Goal: Task Accomplishment & Management: Use online tool/utility

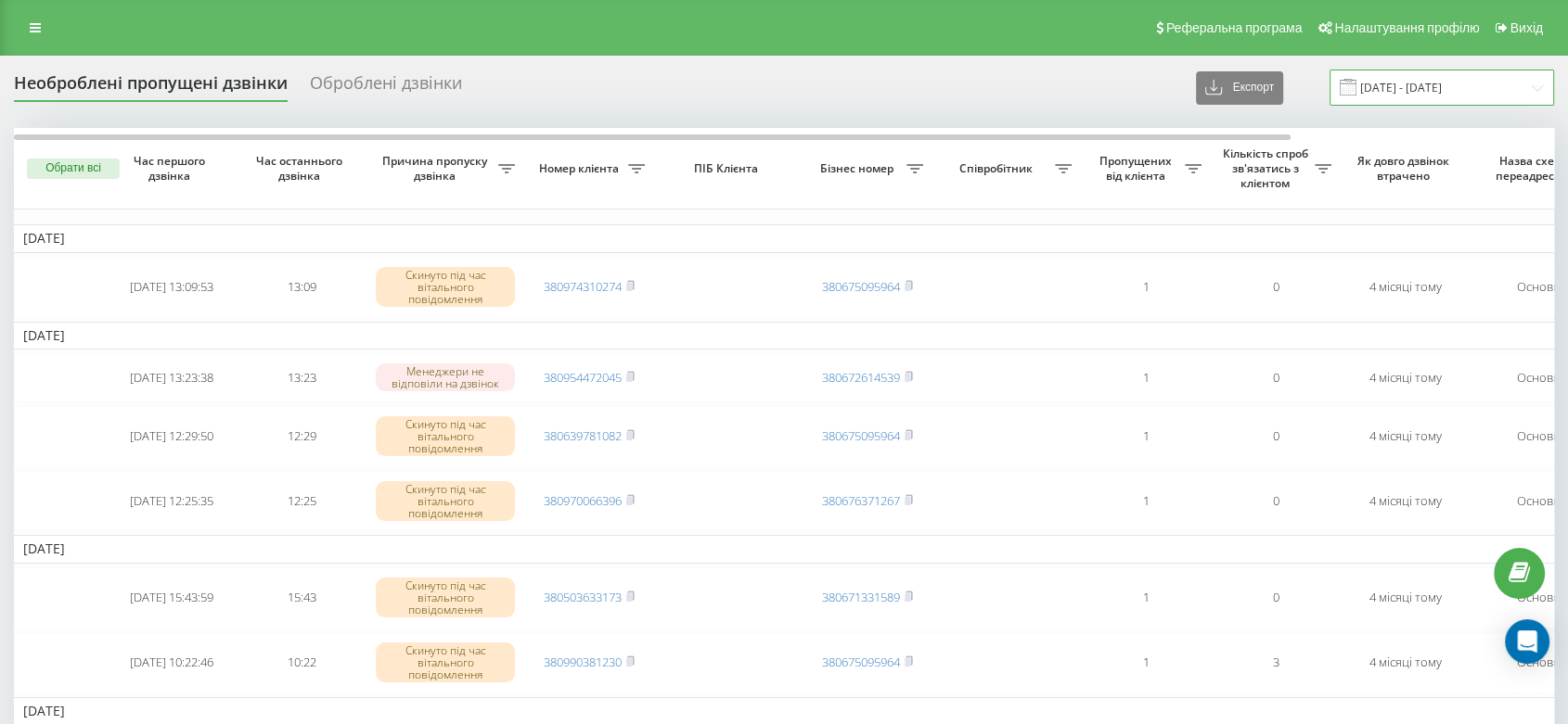
click at [1417, 92] on input "[DATE] - [DATE]" at bounding box center [1441, 88] width 224 height 36
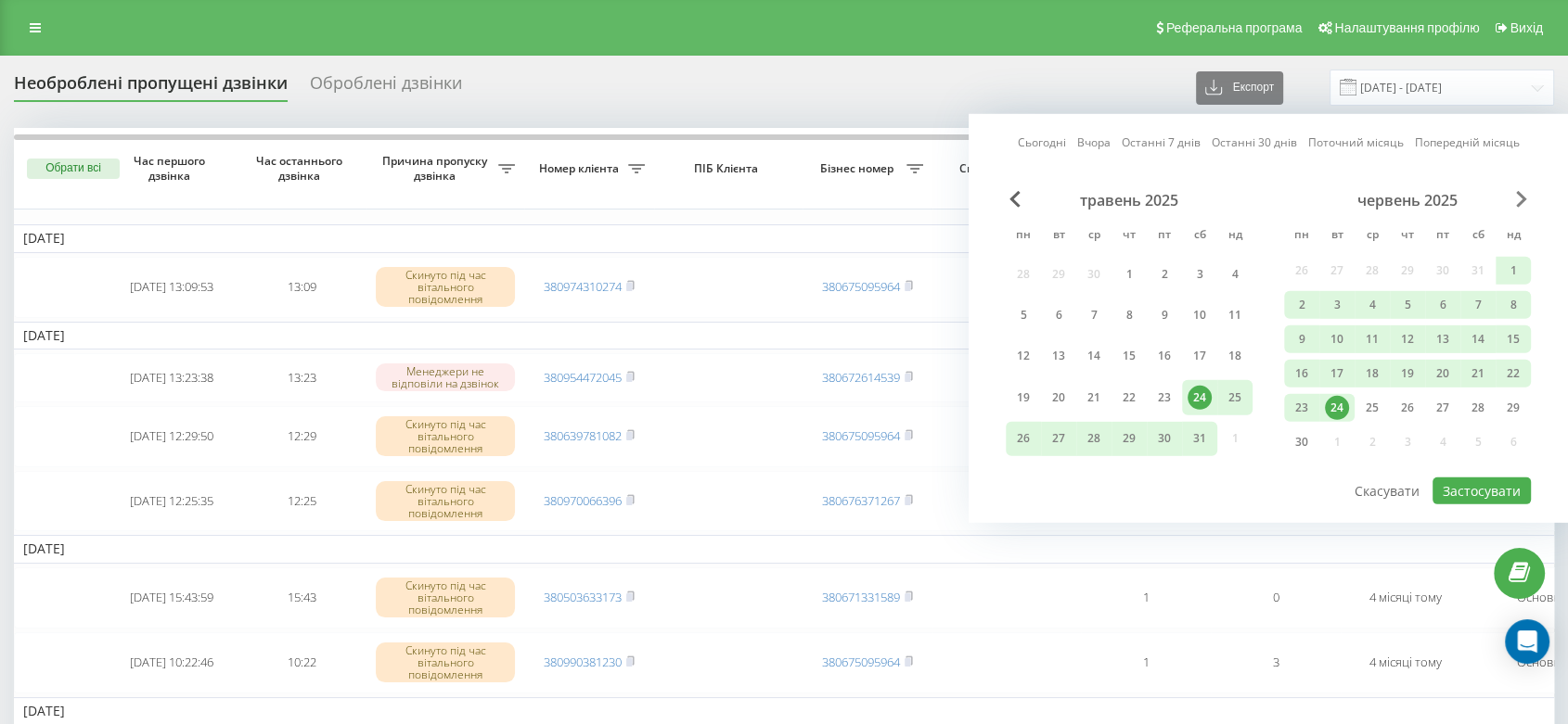
click at [1515, 195] on div "[DATE] пн вт ср чт пт сб нд 28 29 30 1 2 3 4 5 6 7 8 9 10 11 12 13 14 15 16 17 …" at bounding box center [1268, 334] width 525 height 285
click at [1528, 194] on div "червень 2025" at bounding box center [1408, 200] width 247 height 19
click at [1525, 194] on span "Next Month" at bounding box center [1521, 199] width 11 height 17
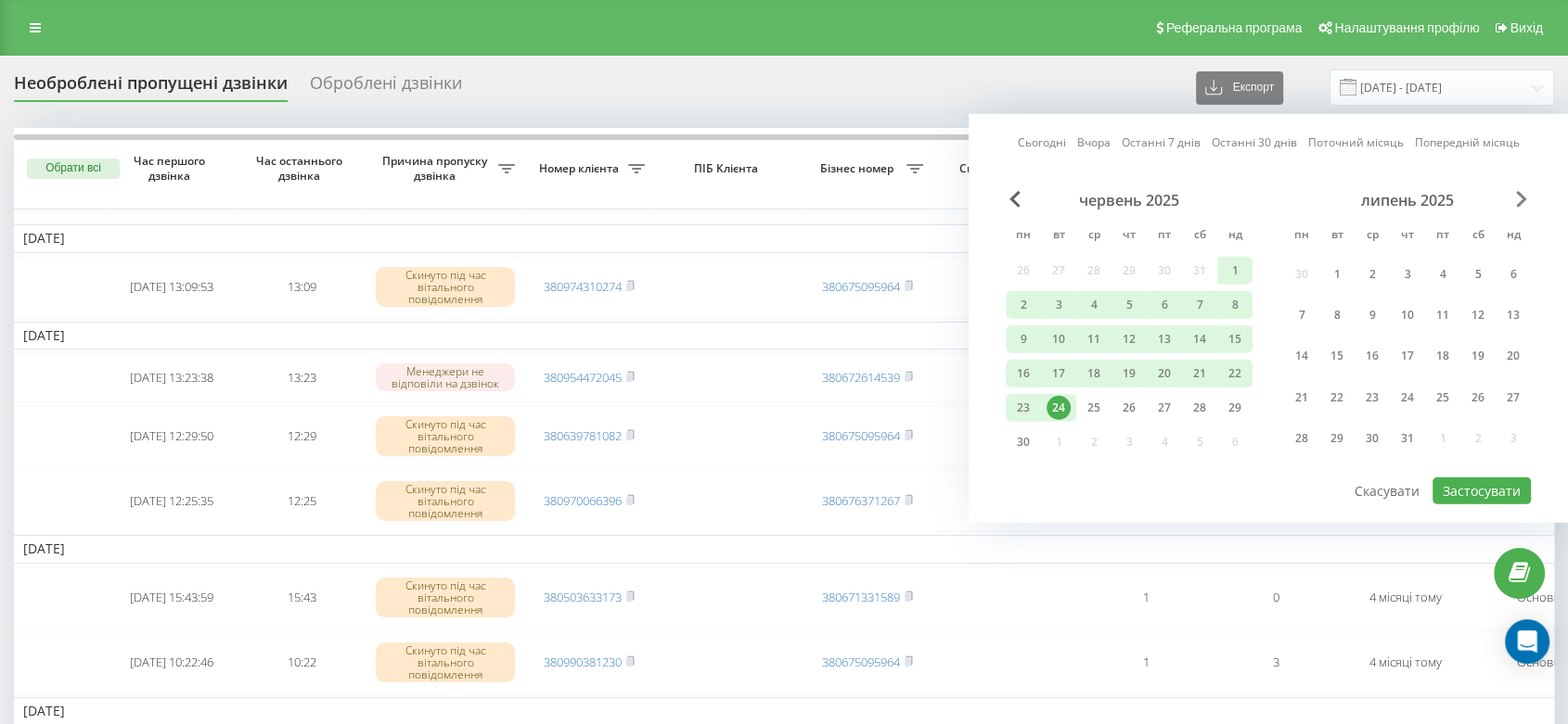
click at [1523, 193] on span "Next Month" at bounding box center [1521, 199] width 11 height 17
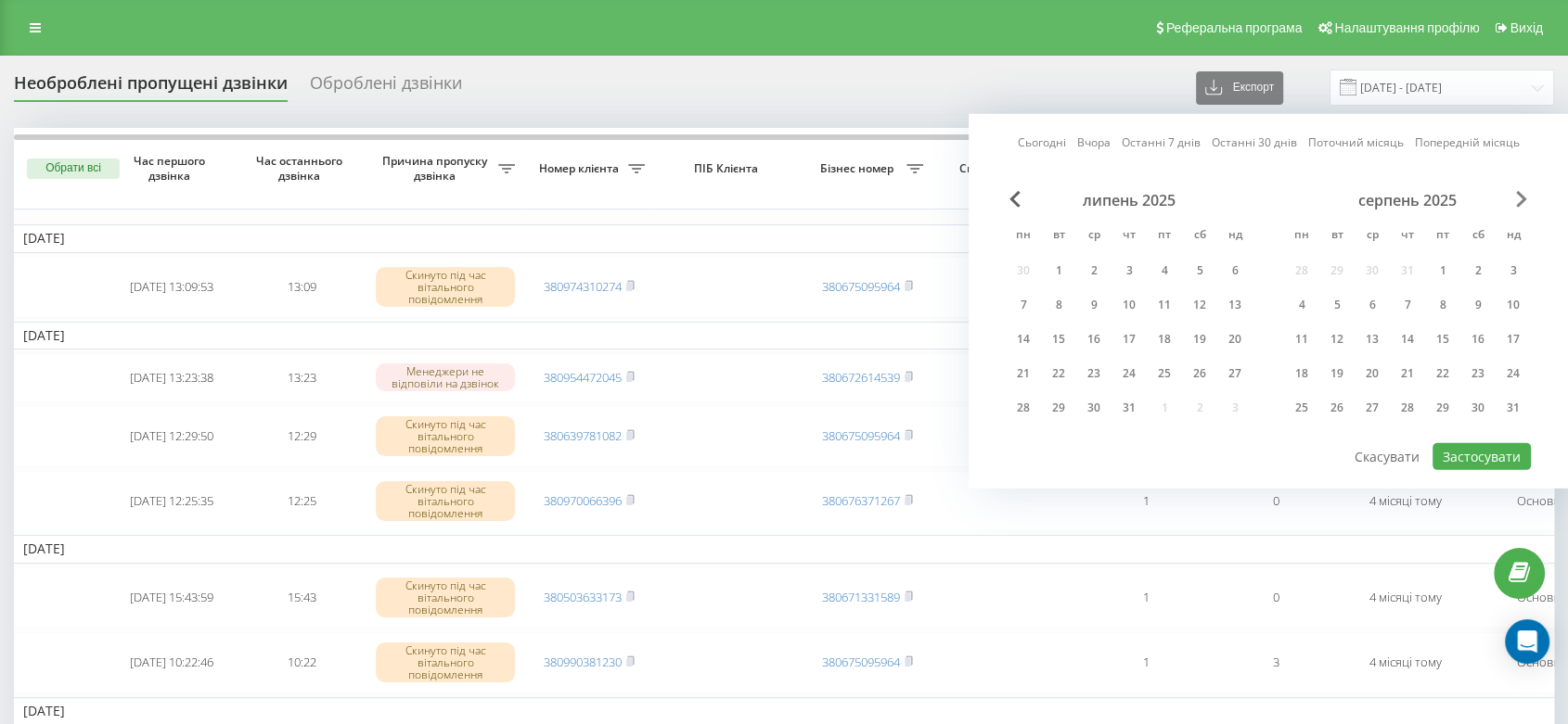
click at [1523, 193] on span "Next Month" at bounding box center [1521, 199] width 11 height 17
click at [1381, 332] on div "17" at bounding box center [1372, 340] width 24 height 24
click at [1439, 329] on div "19" at bounding box center [1442, 340] width 24 height 24
click at [1492, 449] on button "Застосувати" at bounding box center [1481, 456] width 99 height 27
type input "[DATE] - [DATE]"
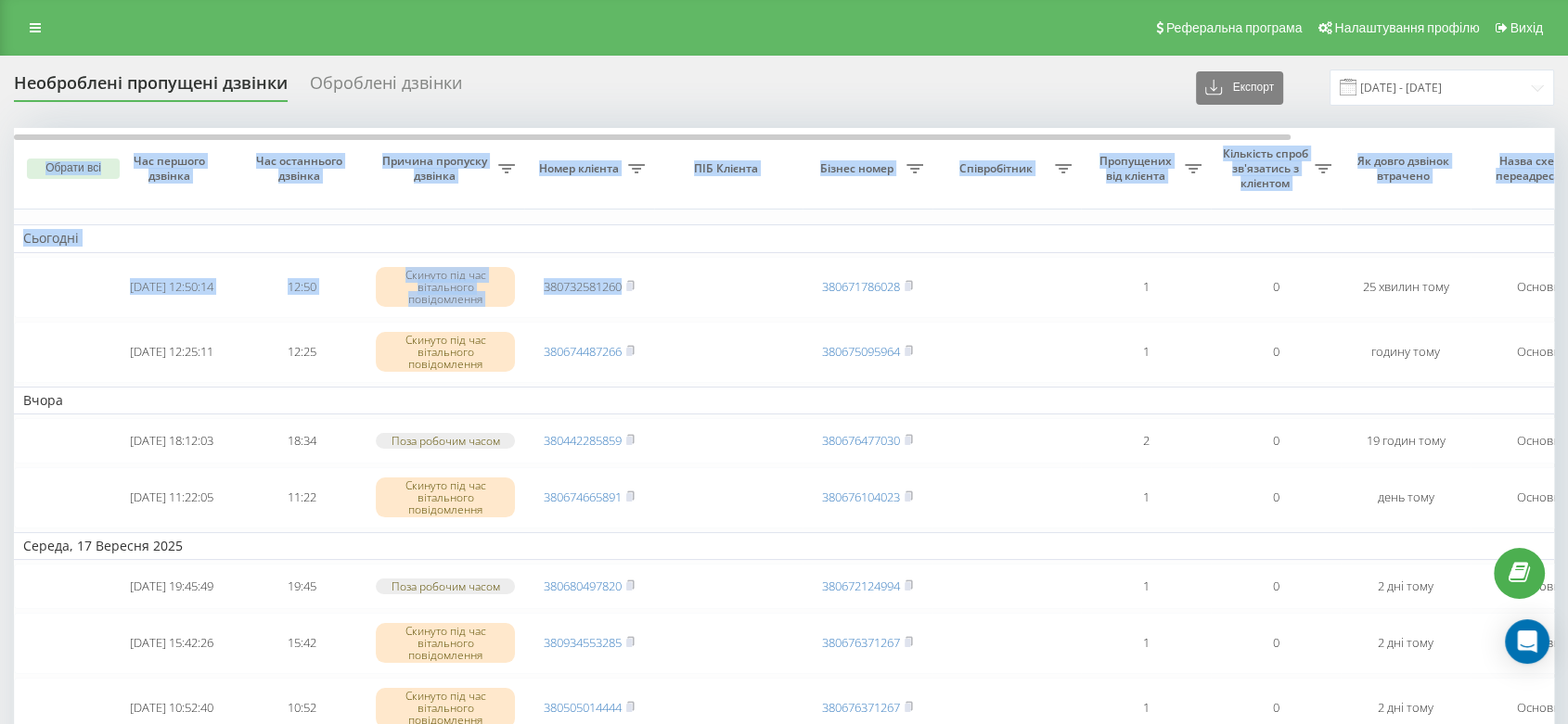
drag, startPoint x: 817, startPoint y: 305, endPoint x: 453, endPoint y: 102, distance: 416.8
click at [505, 121] on div "Необроблені пропущені дзвінки Оброблені дзвінки Експорт .csv .xlsx [DATE] - [DA…" at bounding box center [784, 507] width 1540 height 875
click at [34, 30] on icon at bounding box center [35, 27] width 11 height 13
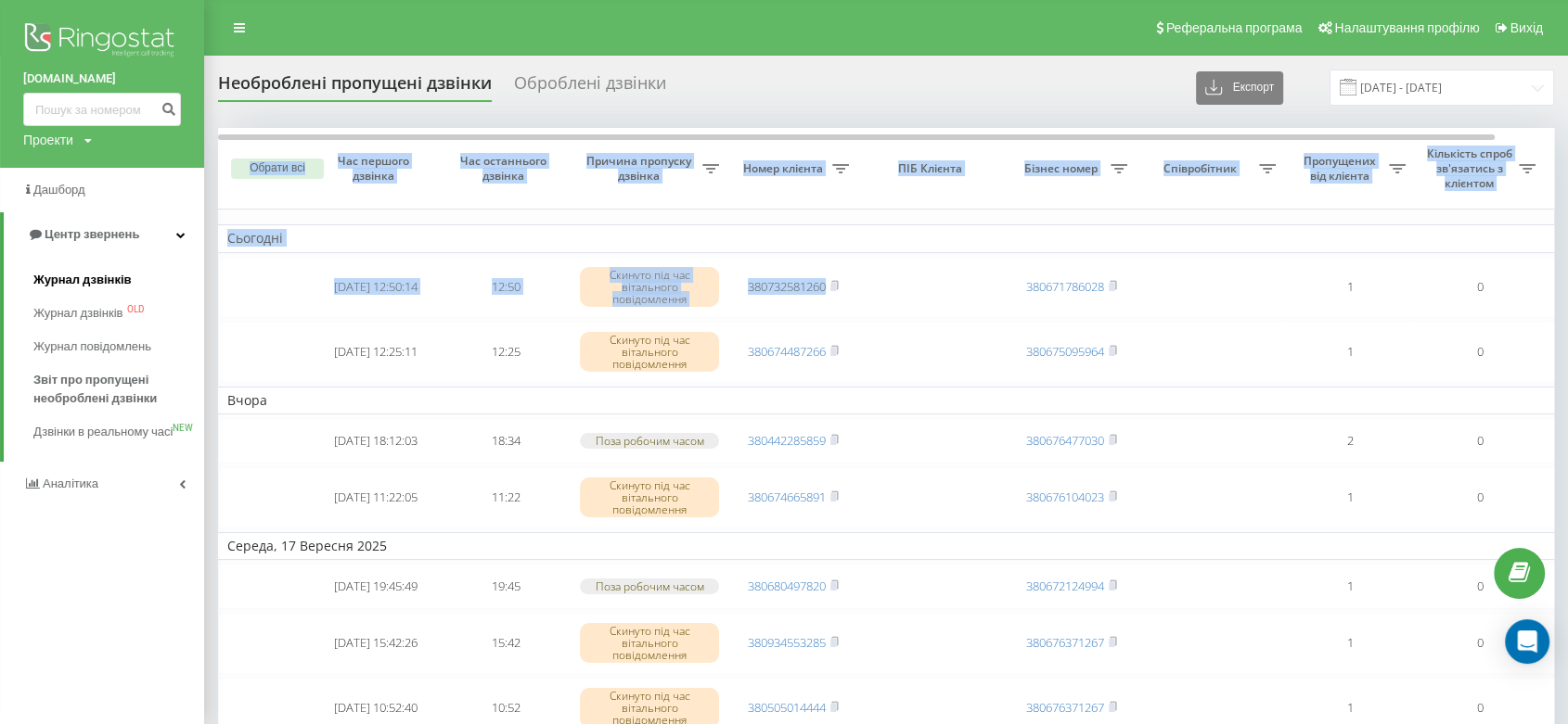
click at [69, 280] on span "Журнал дзвінків" at bounding box center [83, 280] width 99 height 19
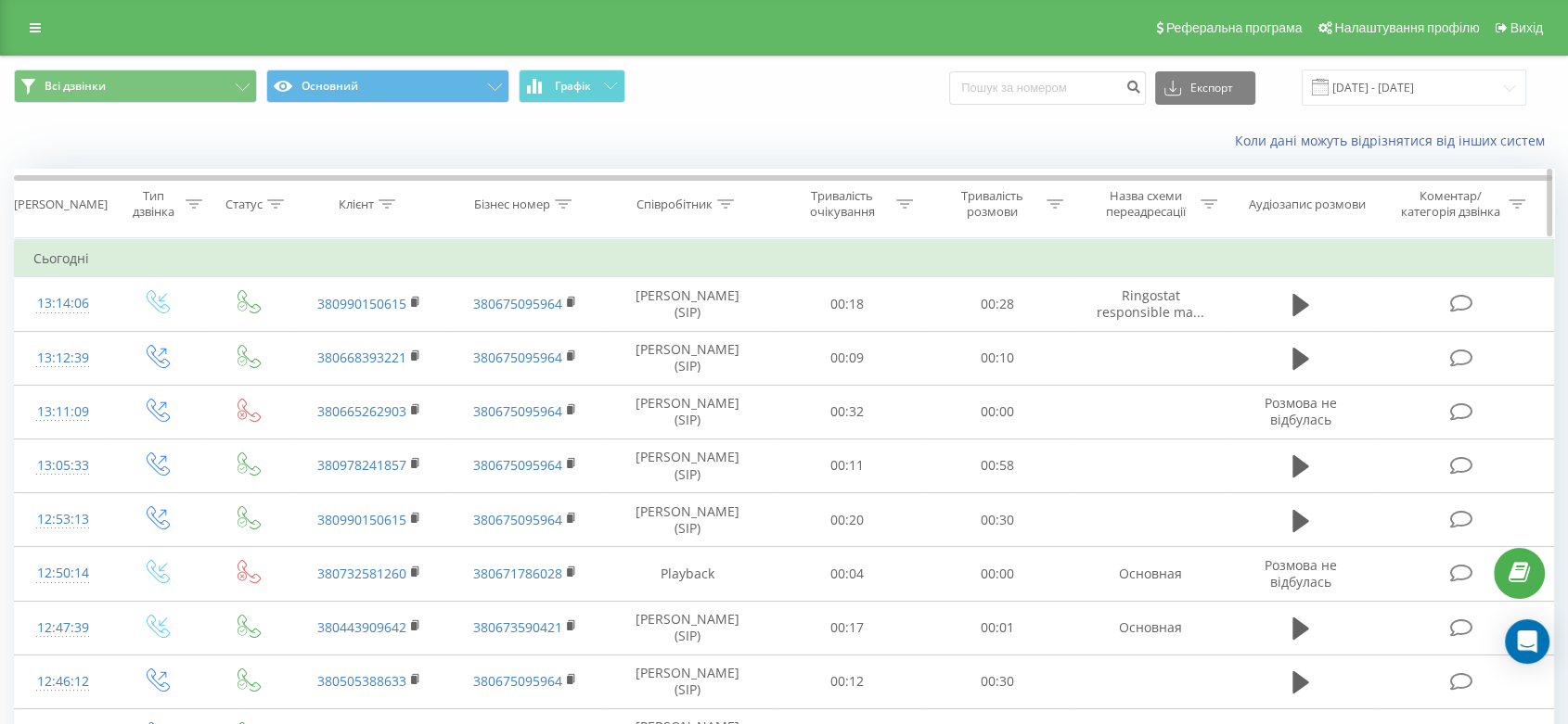
click at [386, 199] on icon at bounding box center [387, 203] width 17 height 9
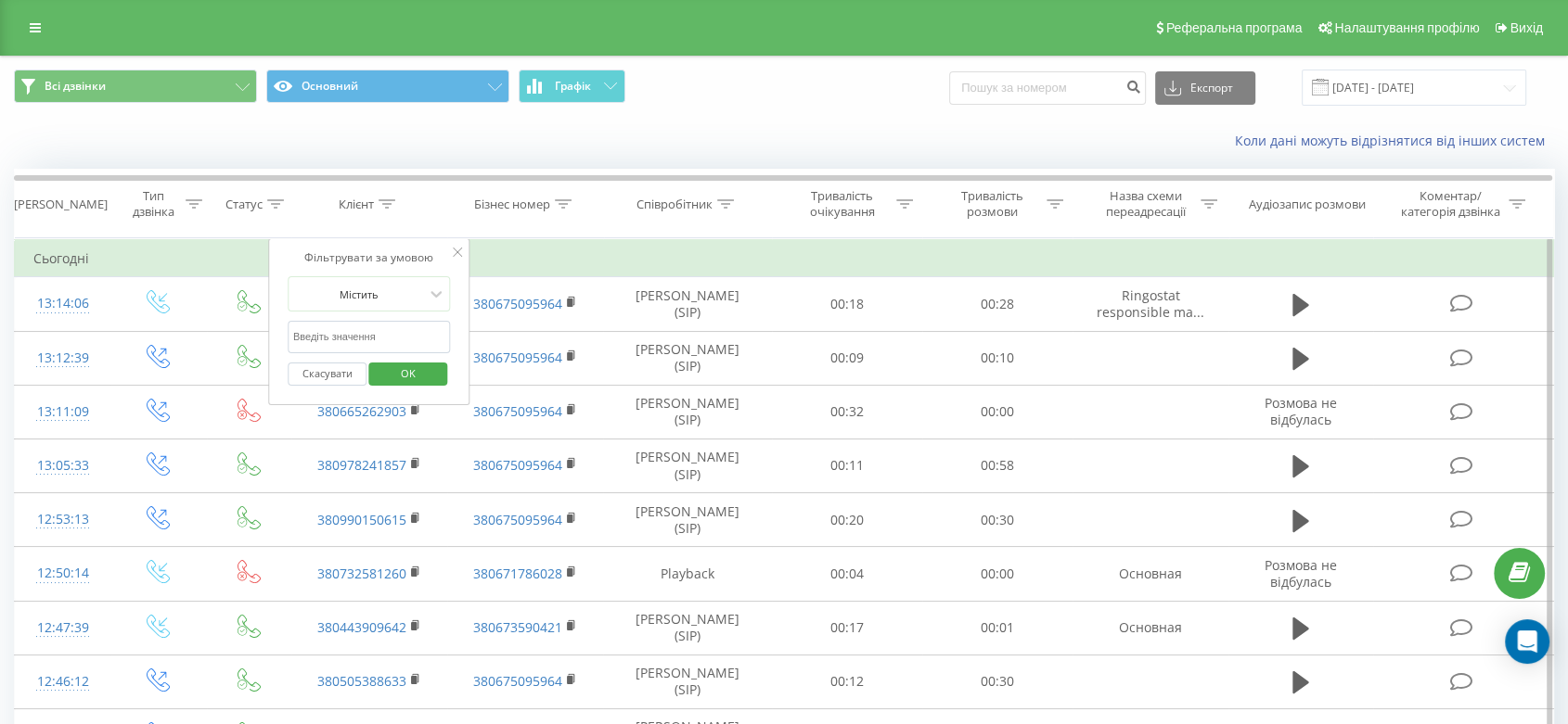
click at [365, 335] on input "text" at bounding box center [370, 337] width 163 height 33
paste input "[PHONE_NUMBER]"
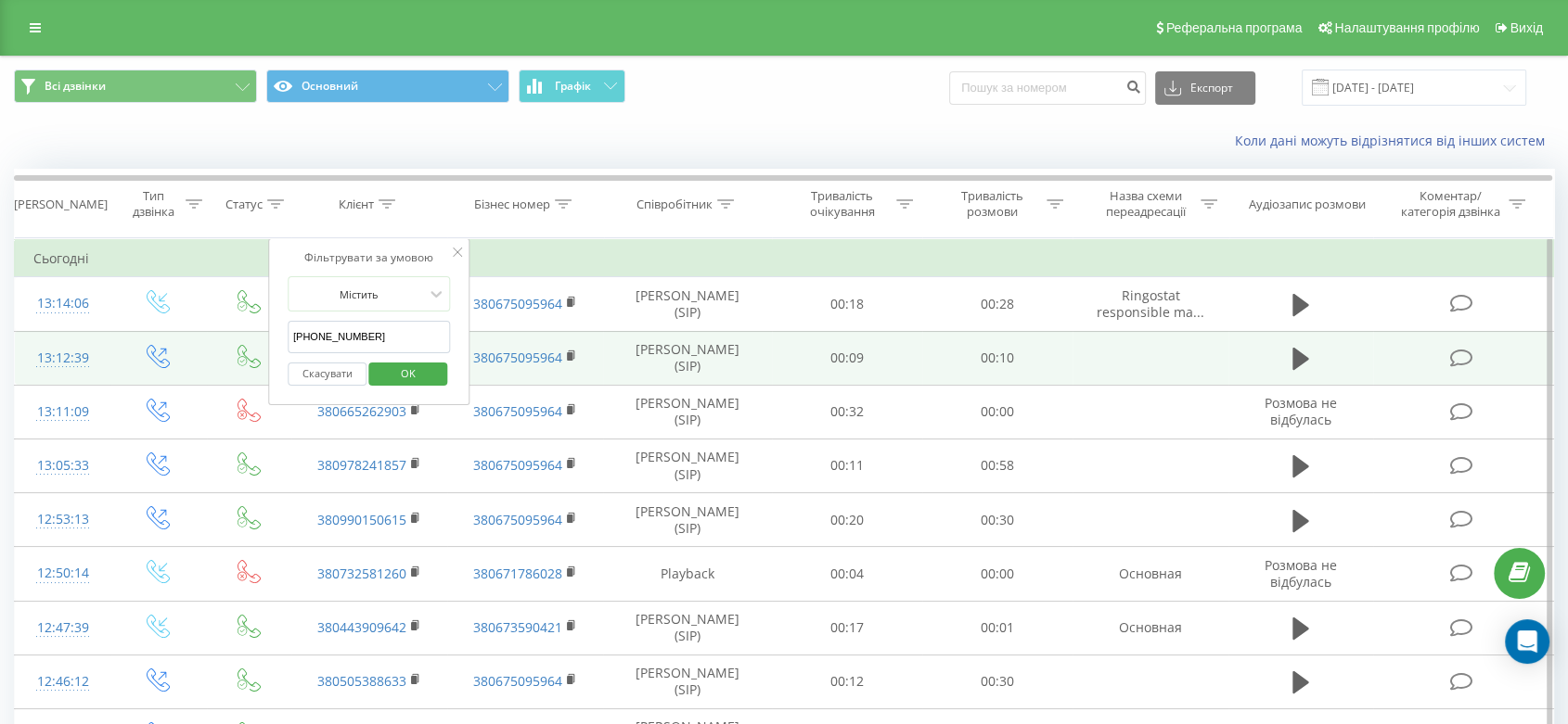
drag, startPoint x: 298, startPoint y: 331, endPoint x: 244, endPoint y: 332, distance: 54.0
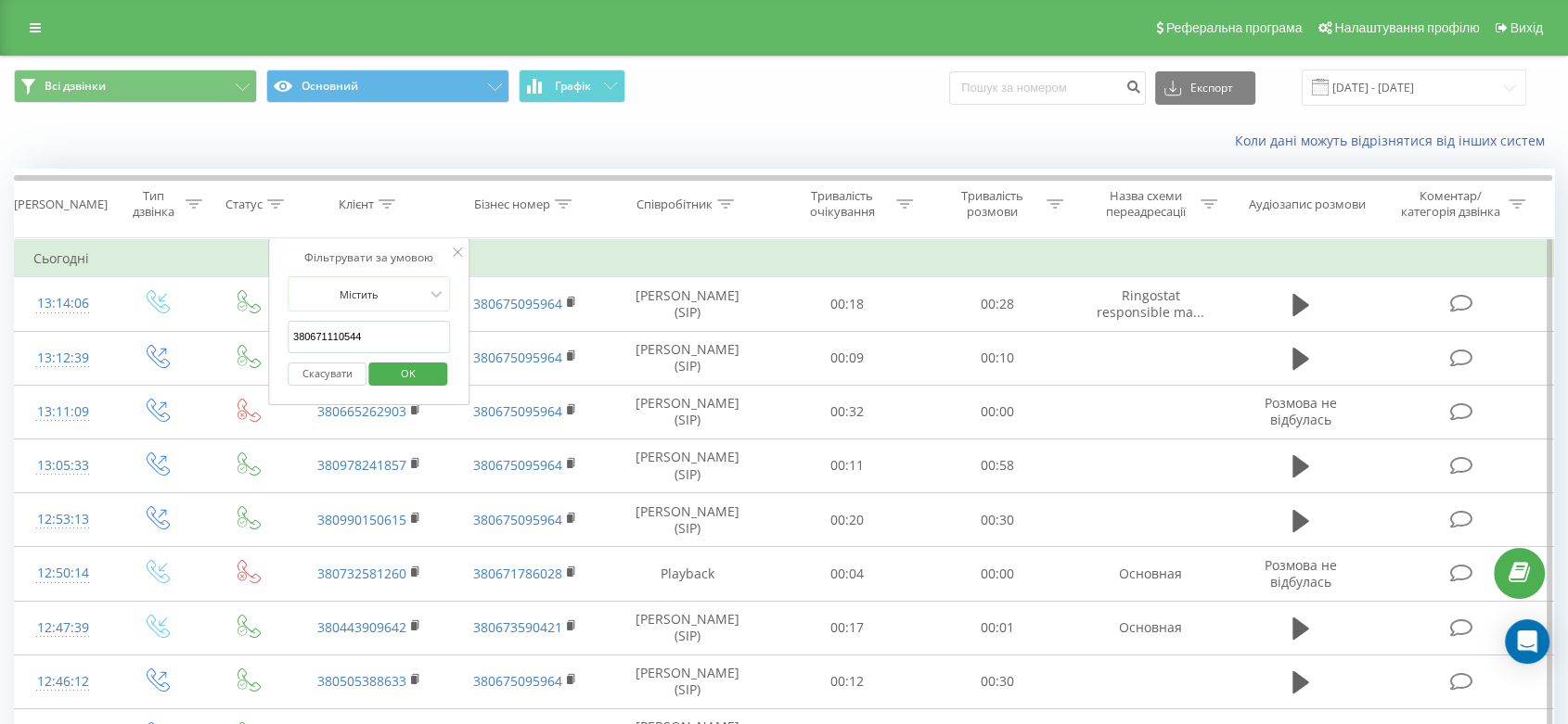
type input "380671110544"
click at [420, 368] on span "OK" at bounding box center [408, 372] width 52 height 29
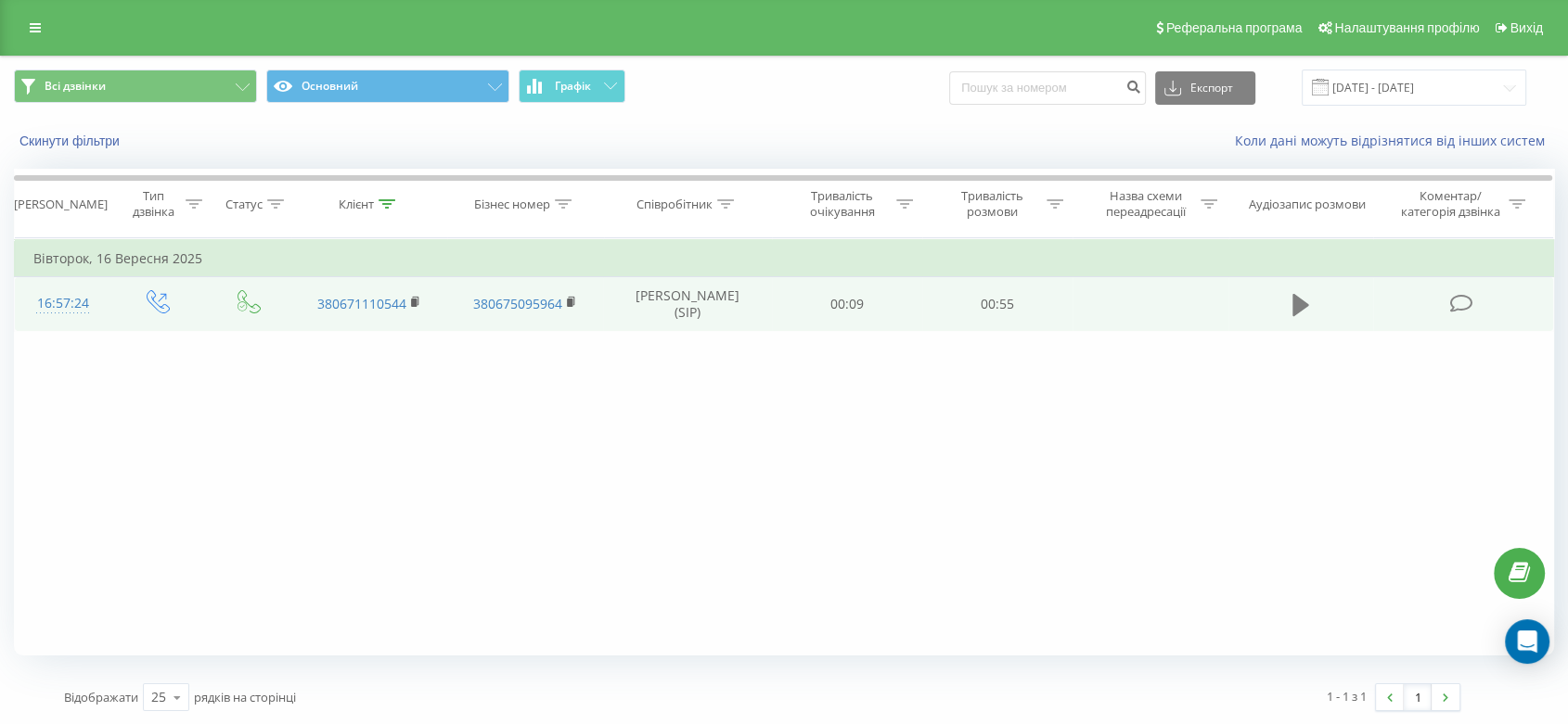
click at [1294, 306] on icon at bounding box center [1300, 305] width 17 height 22
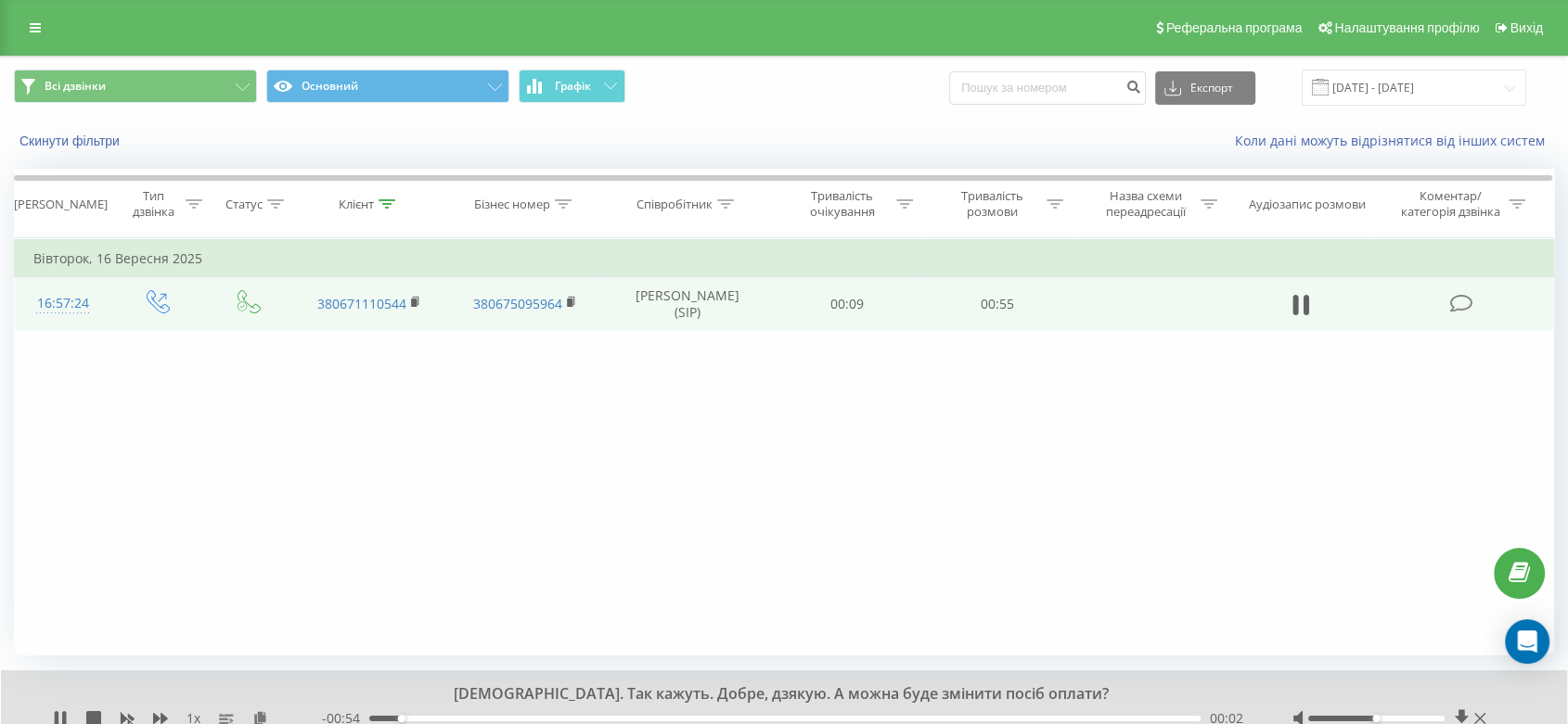
click at [429, 717] on div "00:02" at bounding box center [785, 719] width 831 height 6
click at [496, 717] on div "00:06" at bounding box center [785, 719] width 831 height 6
click at [553, 716] on div "00:09" at bounding box center [785, 719] width 831 height 6
click at [625, 716] on div "00:12" at bounding box center [785, 719] width 831 height 6
click at [1083, 718] on div "00:48" at bounding box center [785, 719] width 831 height 6
